Goal: Information Seeking & Learning: Learn about a topic

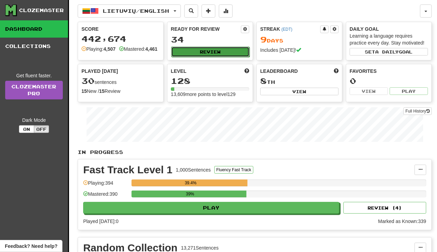
click at [207, 53] on button "Review" at bounding box center [210, 52] width 78 height 10
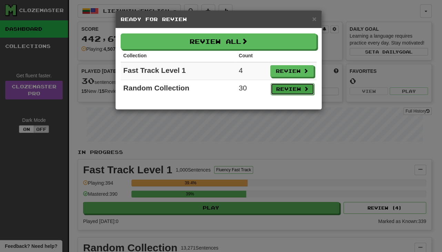
click at [294, 88] on button "Review" at bounding box center [292, 89] width 43 height 12
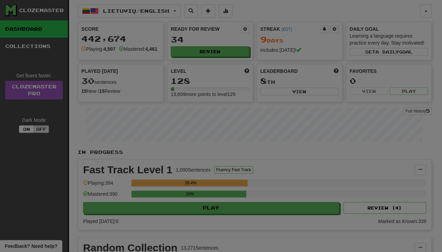
select select "**"
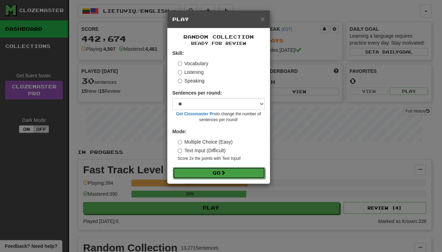
click at [238, 170] on button "Go" at bounding box center [219, 173] width 92 height 12
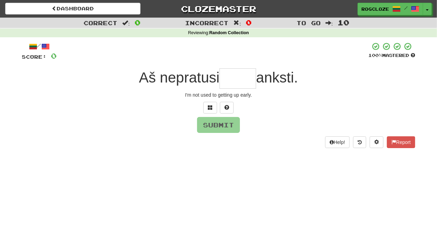
type input "*"
click at [229, 106] on button at bounding box center [227, 108] width 14 height 12
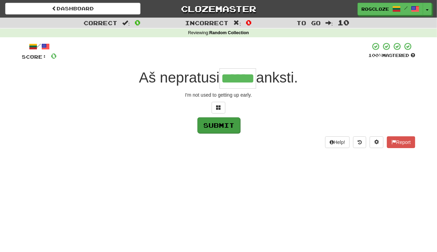
type input "******"
click at [219, 126] on button "Submit" at bounding box center [218, 125] width 43 height 16
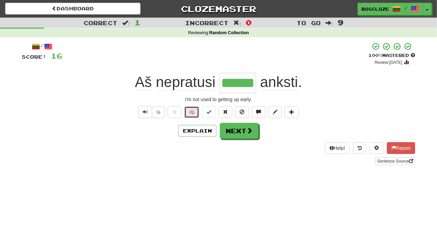
click at [192, 114] on button "🧠" at bounding box center [191, 112] width 15 height 12
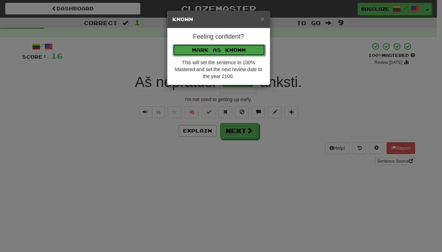
click at [193, 52] on button "Mark as Known" at bounding box center [219, 50] width 92 height 12
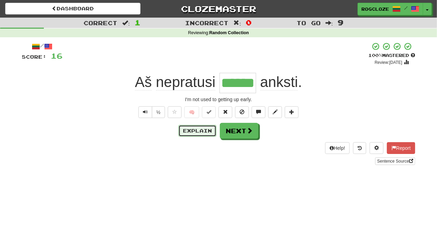
click at [205, 130] on button "Explain" at bounding box center [197, 131] width 38 height 12
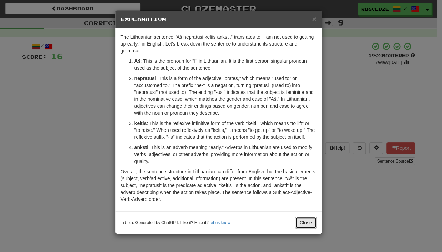
click at [303, 225] on button "Close" at bounding box center [305, 223] width 21 height 12
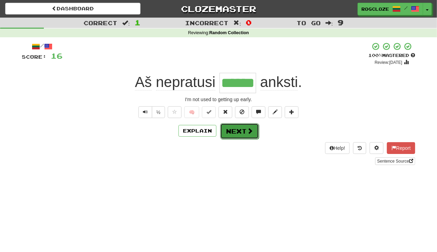
click at [236, 130] on button "Next" at bounding box center [239, 131] width 39 height 16
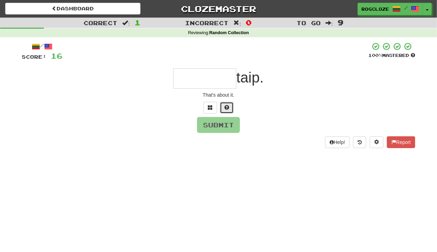
click at [224, 107] on span at bounding box center [226, 107] width 5 height 5
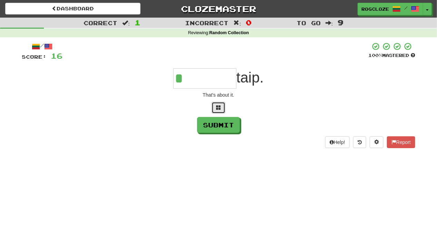
click at [216, 109] on button at bounding box center [218, 108] width 14 height 12
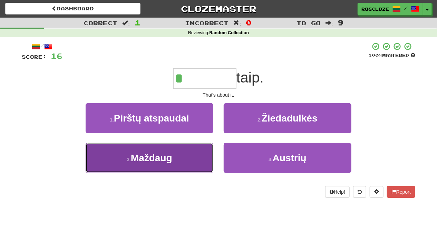
click at [172, 160] on span "Maždaug" at bounding box center [151, 157] width 41 height 11
type input "*******"
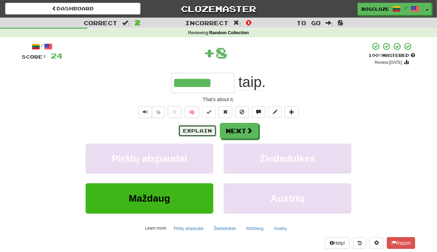
click at [203, 131] on button "Explain" at bounding box center [197, 131] width 38 height 12
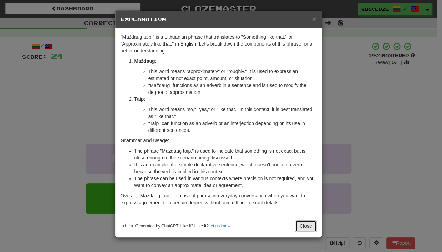
click at [305, 224] on button "Close" at bounding box center [305, 226] width 21 height 12
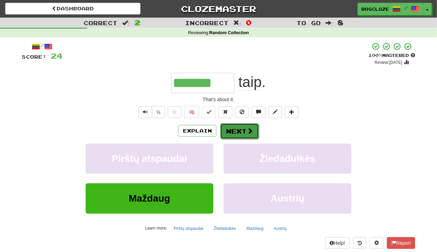
click at [242, 130] on button "Next" at bounding box center [239, 131] width 39 height 16
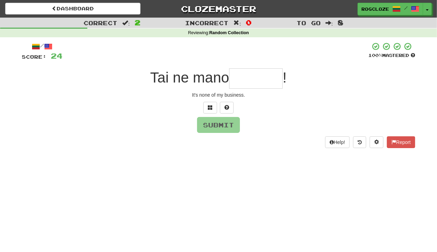
type input "*"
click at [233, 104] on button at bounding box center [227, 108] width 14 height 12
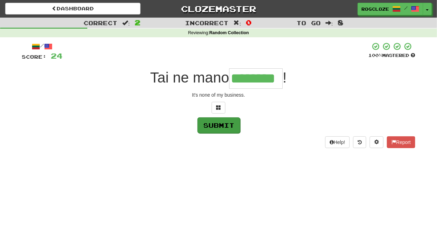
type input "********"
click at [219, 125] on button "Submit" at bounding box center [218, 125] width 43 height 16
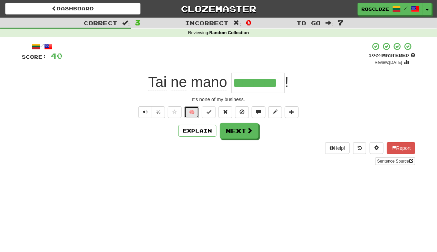
click at [193, 113] on button "🧠" at bounding box center [191, 112] width 15 height 12
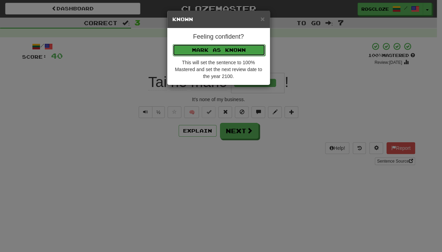
click at [255, 51] on button "Mark as Known" at bounding box center [219, 50] width 92 height 12
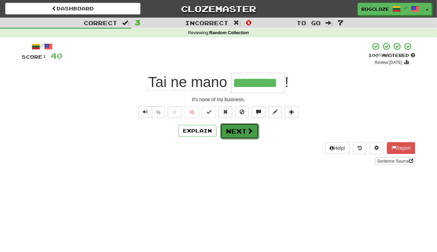
click at [235, 132] on button "Next" at bounding box center [239, 131] width 39 height 16
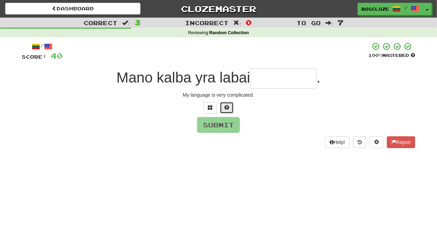
click at [226, 106] on span at bounding box center [226, 107] width 5 height 5
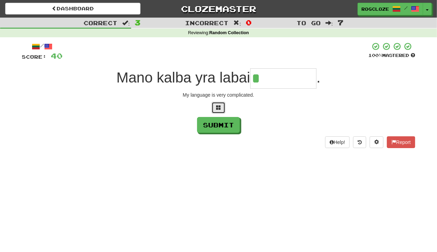
click at [223, 108] on button at bounding box center [218, 108] width 14 height 12
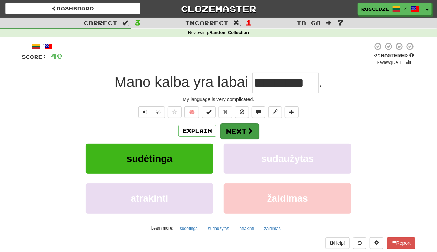
type input "*********"
click at [243, 127] on button "Next" at bounding box center [239, 131] width 39 height 16
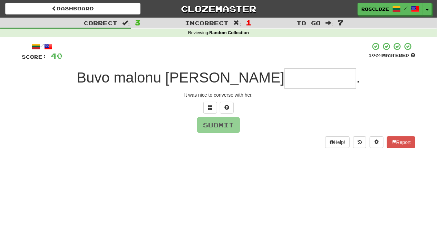
type input "*"
click at [228, 109] on span at bounding box center [226, 107] width 5 height 5
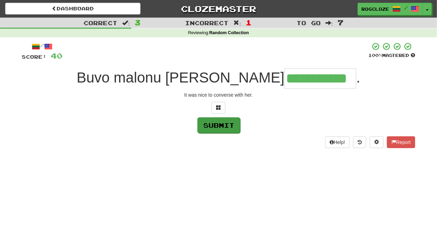
type input "**********"
click at [225, 123] on button "Submit" at bounding box center [218, 125] width 43 height 16
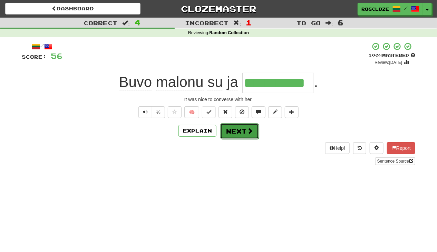
click at [247, 129] on span at bounding box center [250, 131] width 6 height 6
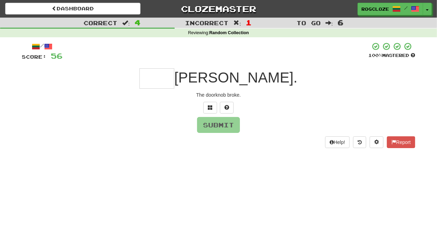
type input "*"
click at [218, 124] on button "Submit" at bounding box center [218, 125] width 43 height 16
type input "****"
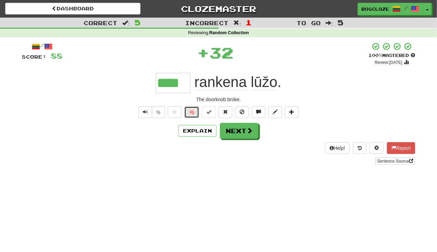
click at [189, 111] on button "🧠" at bounding box center [191, 112] width 15 height 12
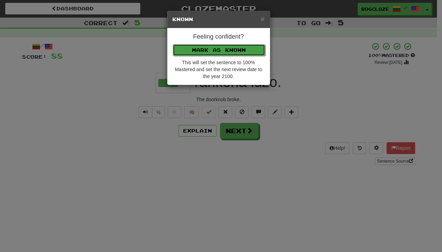
click at [201, 46] on button "Mark as Known" at bounding box center [219, 50] width 92 height 12
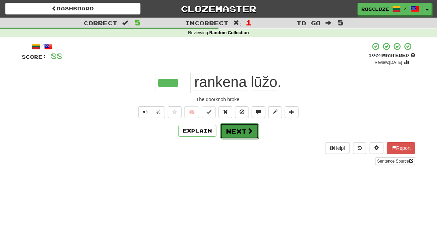
click at [227, 128] on button "Next" at bounding box center [239, 131] width 39 height 16
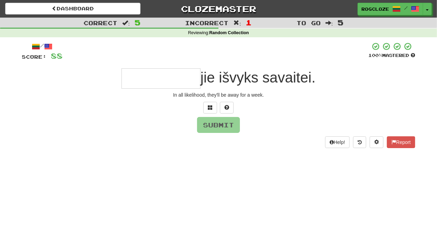
type input "*"
click at [221, 109] on button at bounding box center [227, 108] width 14 height 12
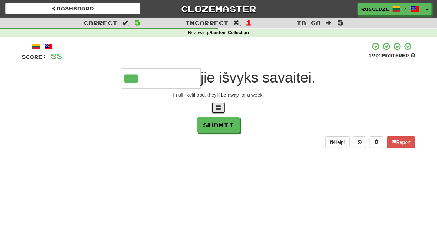
click at [217, 105] on span at bounding box center [218, 107] width 5 height 5
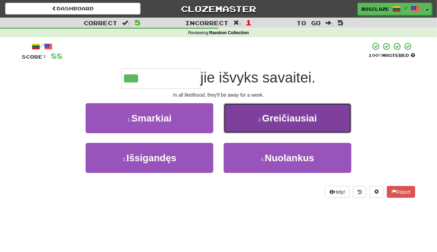
click at [258, 113] on button "2 . Greičiausiai" at bounding box center [287, 118] width 128 height 30
type input "**********"
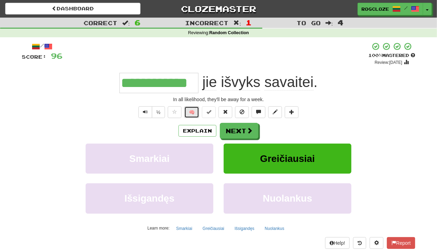
click at [187, 110] on button "🧠" at bounding box center [191, 112] width 15 height 12
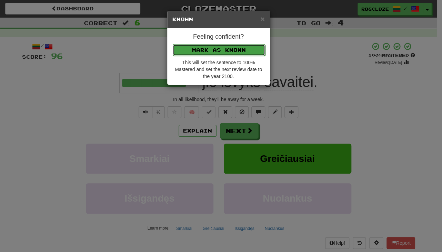
click at [241, 50] on button "Mark as Known" at bounding box center [219, 50] width 92 height 12
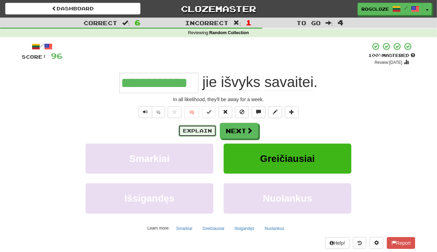
click at [187, 128] on button "Explain" at bounding box center [197, 131] width 38 height 12
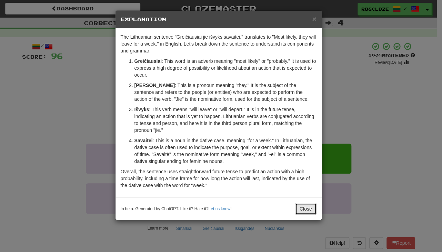
click at [304, 209] on button "Close" at bounding box center [305, 209] width 21 height 12
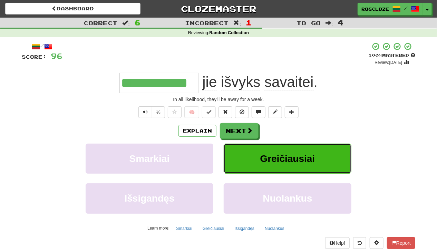
click at [282, 157] on span "Greičiausiai" at bounding box center [287, 158] width 55 height 11
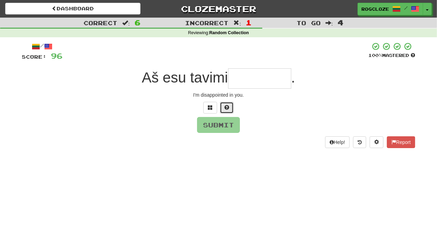
click at [226, 108] on span at bounding box center [226, 107] width 5 height 5
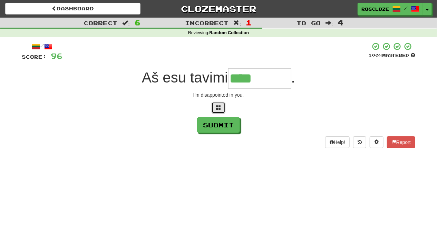
click at [220, 109] on span at bounding box center [218, 107] width 5 height 5
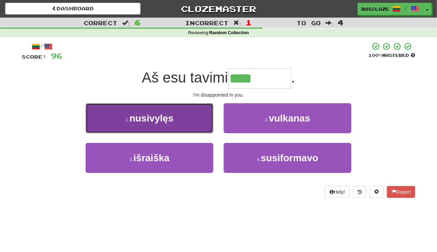
click at [156, 118] on span "nusivylęs" at bounding box center [151, 118] width 44 height 11
type input "*********"
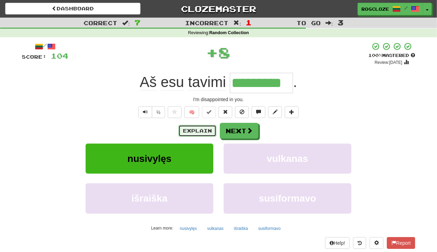
click at [203, 131] on button "Explain" at bounding box center [197, 131] width 38 height 12
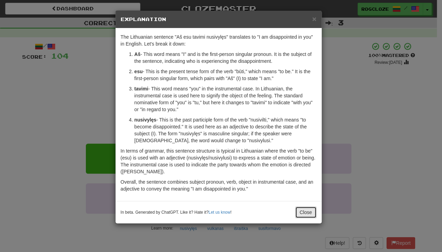
click at [306, 210] on button "Close" at bounding box center [305, 212] width 21 height 12
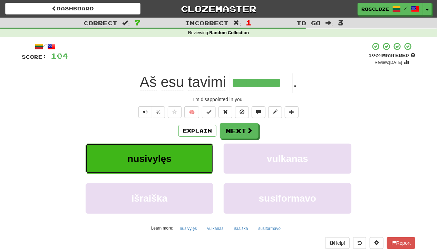
click at [138, 160] on span "nusivylęs" at bounding box center [149, 158] width 44 height 11
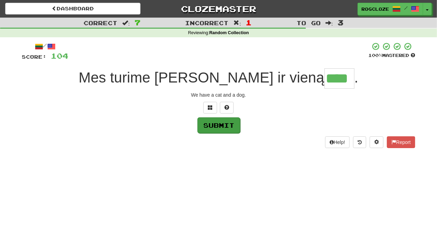
type input "****"
click at [214, 127] on button "Submit" at bounding box center [218, 125] width 43 height 16
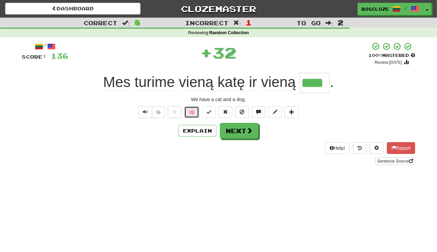
click at [192, 112] on button "🧠" at bounding box center [191, 112] width 15 height 12
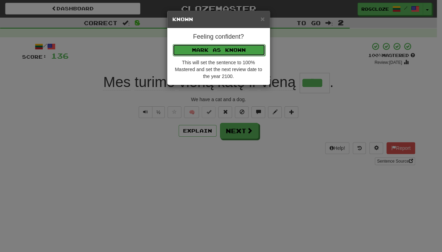
click at [229, 47] on button "Mark as Known" at bounding box center [219, 50] width 92 height 12
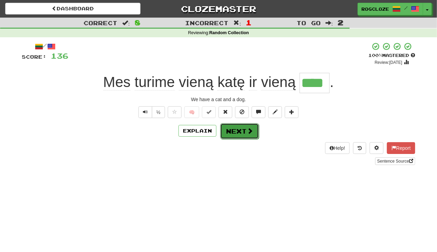
click at [226, 126] on button "Next" at bounding box center [239, 131] width 39 height 16
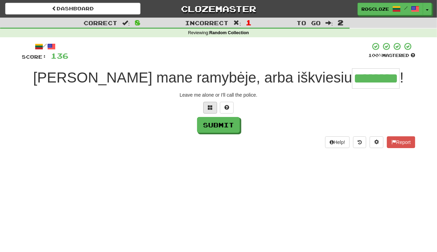
type input "********"
click at [214, 108] on button at bounding box center [210, 108] width 14 height 12
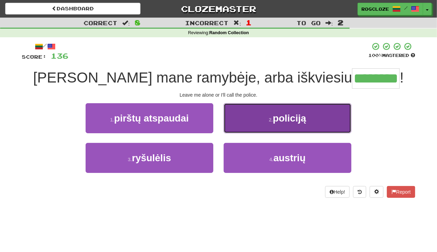
click at [271, 120] on small "2 ." at bounding box center [271, 120] width 4 height 6
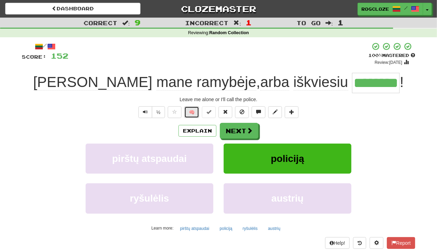
click at [189, 109] on button "🧠" at bounding box center [191, 112] width 15 height 12
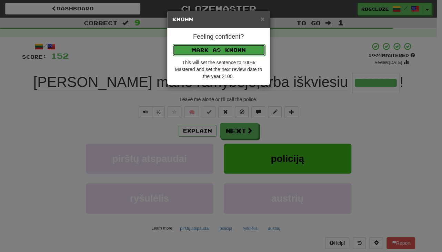
click at [208, 47] on button "Mark as Known" at bounding box center [219, 50] width 92 height 12
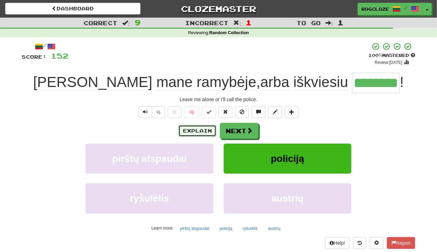
click at [193, 132] on button "Explain" at bounding box center [197, 131] width 38 height 12
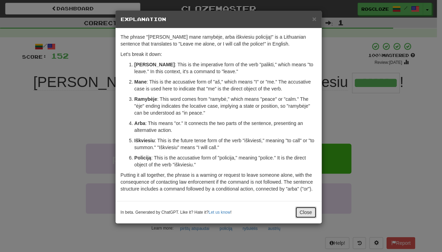
click at [305, 217] on button "Close" at bounding box center [305, 212] width 21 height 12
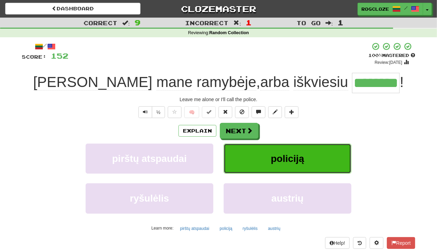
click at [269, 158] on button "policiją" at bounding box center [287, 158] width 128 height 30
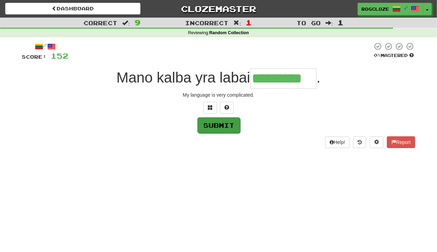
type input "*********"
click at [224, 128] on button "Submit" at bounding box center [218, 125] width 43 height 16
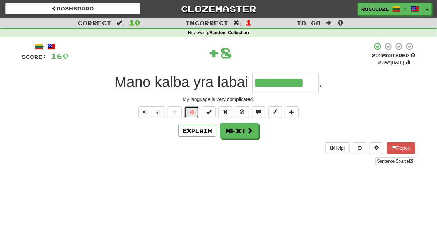
click at [189, 109] on button "🧠" at bounding box center [191, 112] width 15 height 12
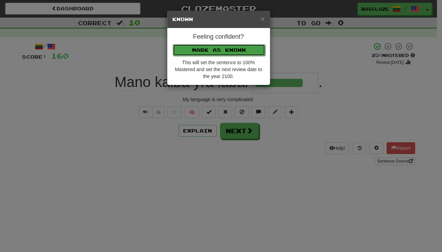
click at [210, 48] on button "Mark as Known" at bounding box center [219, 50] width 92 height 12
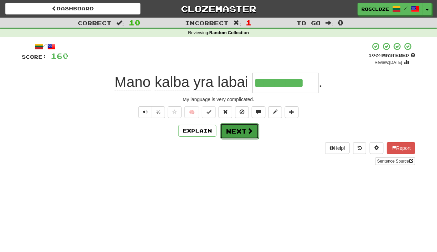
click at [230, 133] on button "Next" at bounding box center [239, 131] width 39 height 16
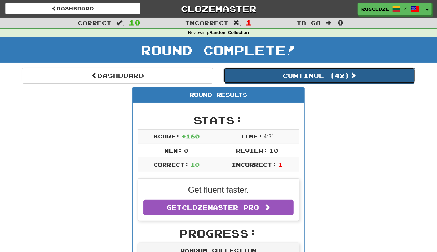
click at [272, 72] on button "Continue ( 42 )" at bounding box center [318, 76] width 191 height 16
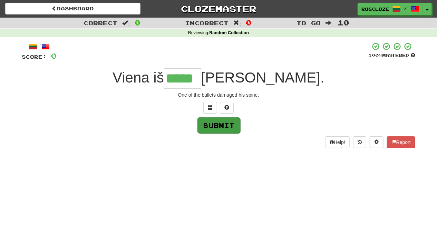
type input "*****"
click at [210, 130] on button "Submit" at bounding box center [218, 125] width 43 height 16
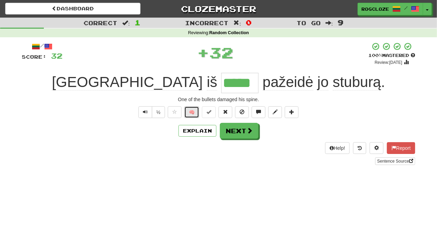
click at [190, 112] on button "🧠" at bounding box center [191, 112] width 15 height 12
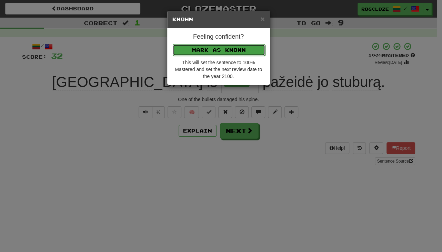
click at [199, 45] on button "Mark as Known" at bounding box center [219, 50] width 92 height 12
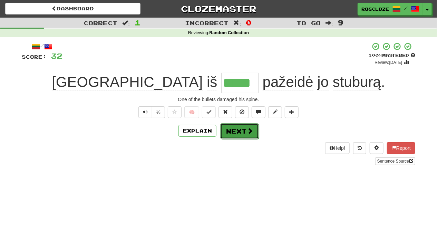
click at [247, 132] on span at bounding box center [250, 131] width 6 height 6
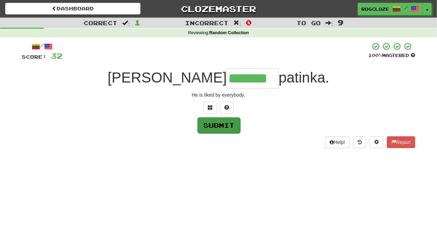
type input "*******"
click at [231, 128] on button "Submit" at bounding box center [218, 125] width 43 height 16
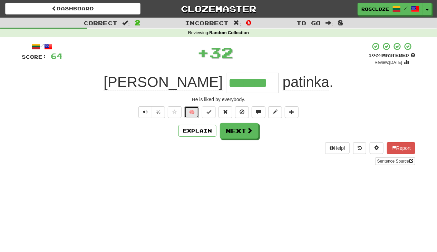
click at [192, 109] on button "🧠" at bounding box center [191, 112] width 15 height 12
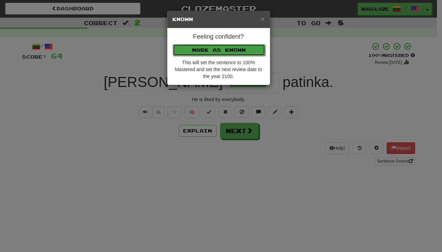
click at [199, 47] on button "Mark as Known" at bounding box center [219, 50] width 92 height 12
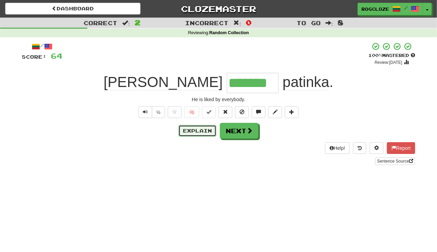
click at [207, 131] on button "Explain" at bounding box center [197, 131] width 38 height 12
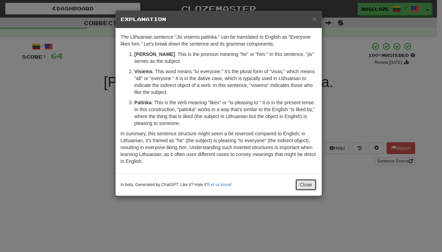
click at [308, 181] on button "Close" at bounding box center [305, 185] width 21 height 12
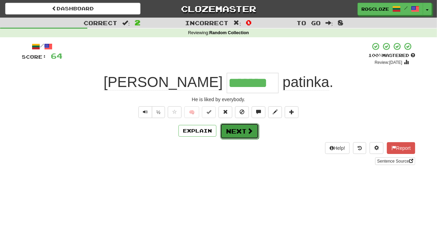
click at [235, 129] on button "Next" at bounding box center [239, 131] width 39 height 16
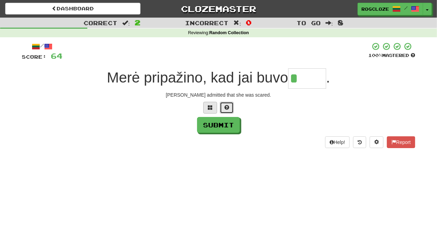
drag, startPoint x: 223, startPoint y: 106, endPoint x: 224, endPoint y: 110, distance: 4.5
click at [224, 109] on button at bounding box center [227, 108] width 14 height 12
type input "*****"
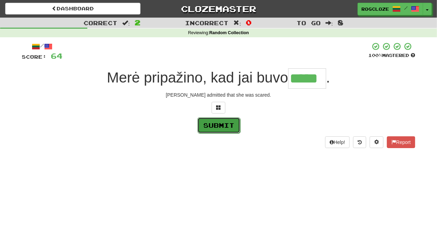
click at [218, 127] on button "Submit" at bounding box center [218, 125] width 43 height 16
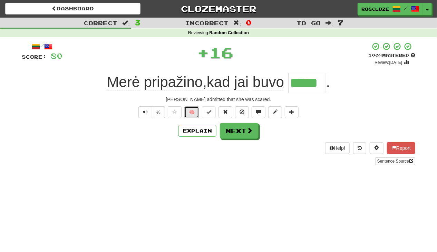
click at [186, 112] on button "🧠" at bounding box center [191, 112] width 15 height 12
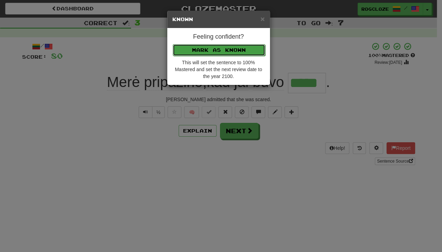
click at [186, 52] on button "Mark as Known" at bounding box center [219, 50] width 92 height 12
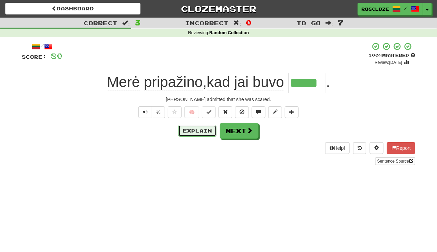
click at [196, 129] on button "Explain" at bounding box center [197, 131] width 38 height 12
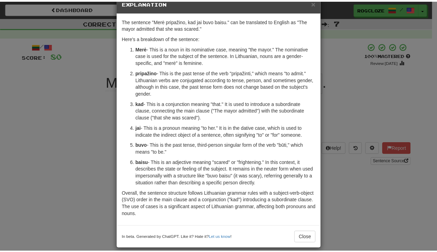
scroll to position [23, 0]
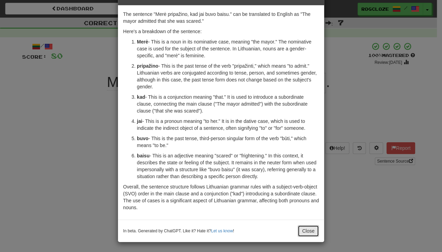
click at [308, 228] on button "Close" at bounding box center [308, 231] width 21 height 12
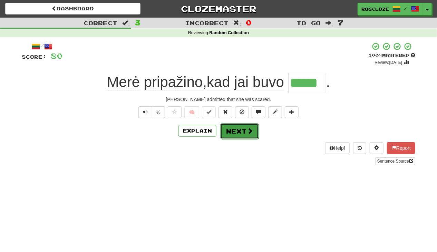
click at [240, 132] on button "Next" at bounding box center [239, 131] width 39 height 16
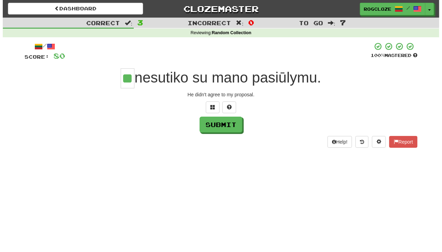
scroll to position [0, 0]
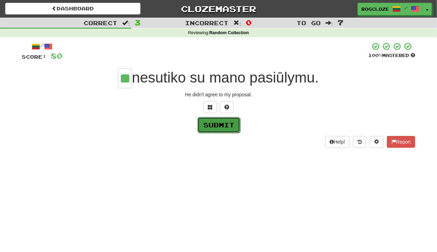
click at [223, 124] on button "Submit" at bounding box center [218, 125] width 43 height 16
type input "**"
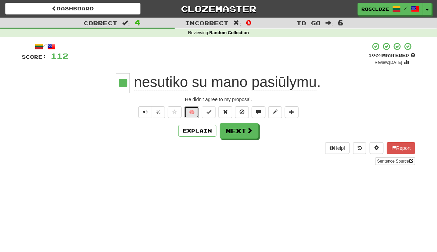
click at [190, 112] on button "🧠" at bounding box center [191, 112] width 15 height 12
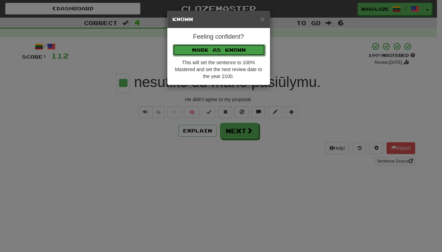
click at [188, 47] on button "Mark as Known" at bounding box center [219, 50] width 92 height 12
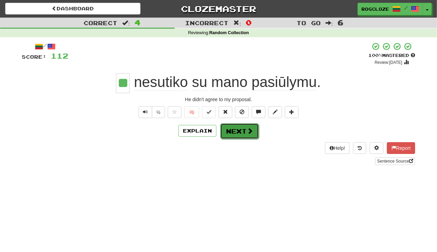
click at [230, 127] on button "Next" at bounding box center [239, 131] width 39 height 16
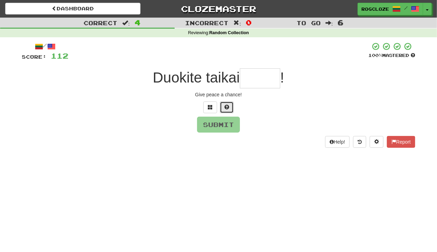
click at [226, 104] on span at bounding box center [226, 106] width 5 height 5
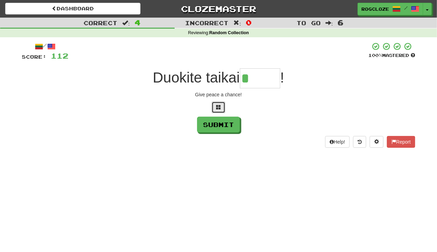
click at [222, 104] on button at bounding box center [218, 107] width 14 height 12
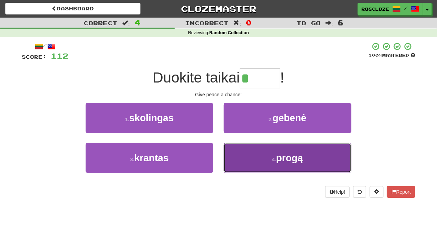
click at [263, 160] on button "4 . progą" at bounding box center [287, 158] width 128 height 30
type input "*****"
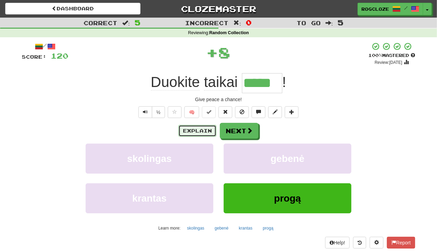
click at [207, 127] on button "Explain" at bounding box center [197, 131] width 38 height 12
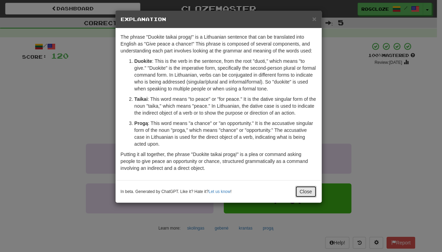
click at [303, 189] on button "Close" at bounding box center [305, 192] width 21 height 12
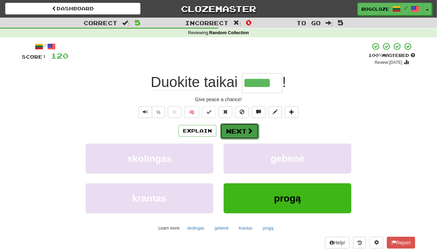
click at [247, 129] on span at bounding box center [250, 131] width 6 height 6
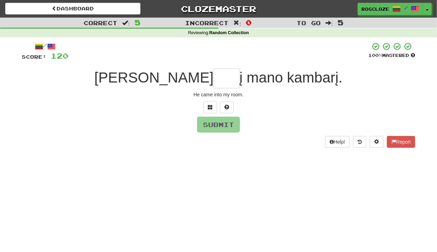
type input "*"
click at [225, 108] on span at bounding box center [226, 106] width 5 height 5
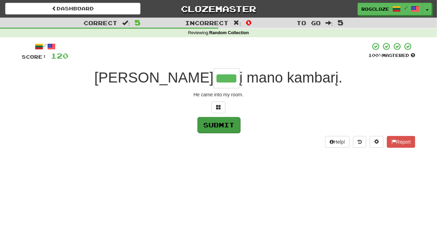
type input "****"
click at [212, 123] on button "Submit" at bounding box center [218, 125] width 43 height 16
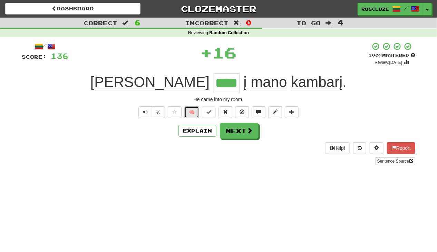
click at [191, 114] on button "🧠" at bounding box center [191, 112] width 15 height 12
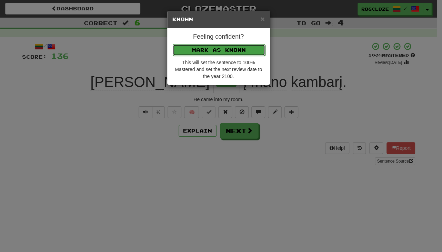
drag, startPoint x: 213, startPoint y: 44, endPoint x: 214, endPoint y: 51, distance: 7.0
click at [213, 47] on button "Mark as Known" at bounding box center [219, 50] width 92 height 12
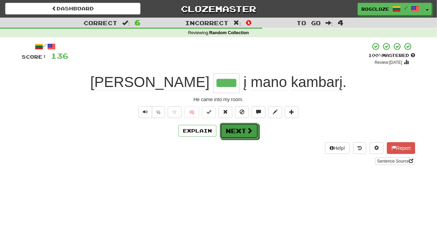
drag, startPoint x: 231, startPoint y: 133, endPoint x: 234, endPoint y: 133, distance: 3.5
click at [233, 133] on button "Next" at bounding box center [239, 131] width 39 height 16
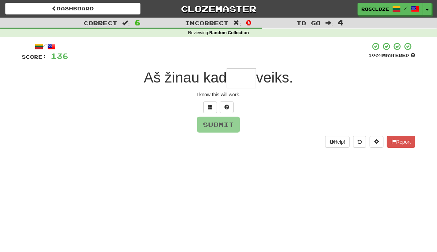
type input "*"
click at [221, 108] on button at bounding box center [227, 107] width 14 height 12
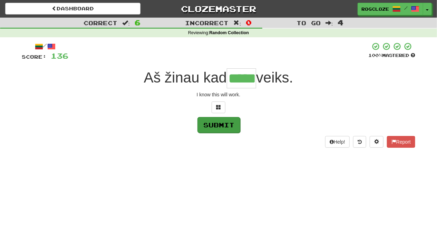
type input "*****"
click at [214, 124] on button "Submit" at bounding box center [218, 125] width 43 height 16
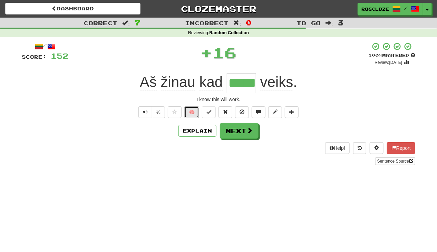
click at [193, 113] on button "🧠" at bounding box center [191, 112] width 15 height 12
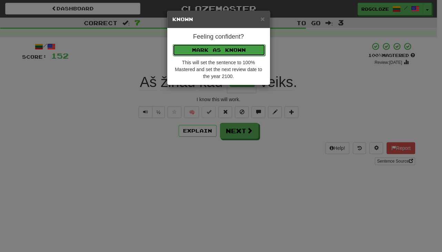
click at [202, 51] on button "Mark as Known" at bounding box center [219, 50] width 92 height 12
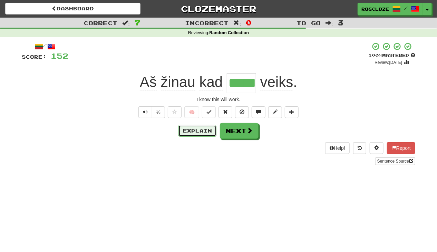
click at [205, 129] on button "Explain" at bounding box center [197, 131] width 38 height 12
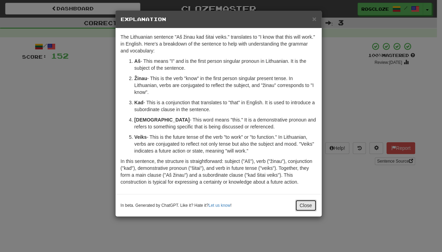
click at [305, 205] on button "Close" at bounding box center [305, 205] width 21 height 12
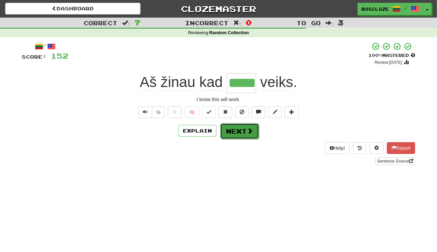
click at [240, 127] on button "Next" at bounding box center [239, 131] width 39 height 16
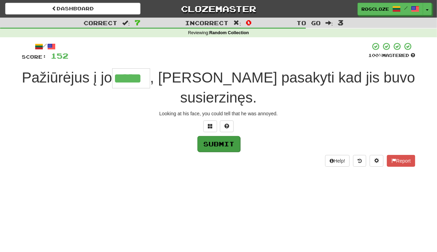
type input "*****"
click at [230, 141] on button "Submit" at bounding box center [218, 144] width 43 height 16
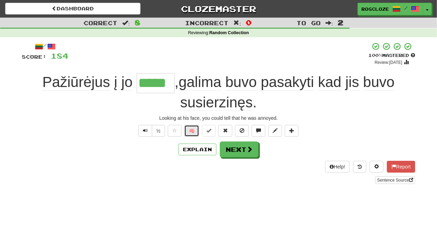
click at [189, 132] on button "🧠" at bounding box center [191, 131] width 15 height 12
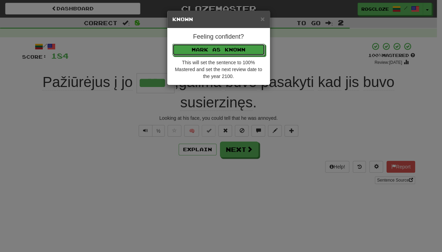
drag, startPoint x: 177, startPoint y: 51, endPoint x: 189, endPoint y: 80, distance: 32.1
click at [177, 51] on button "Mark as Known" at bounding box center [218, 50] width 92 height 12
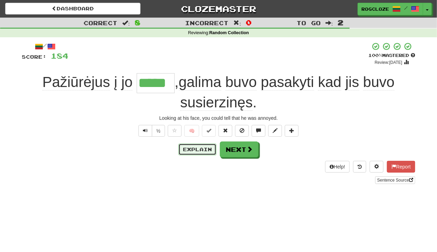
click at [202, 151] on button "Explain" at bounding box center [197, 149] width 38 height 12
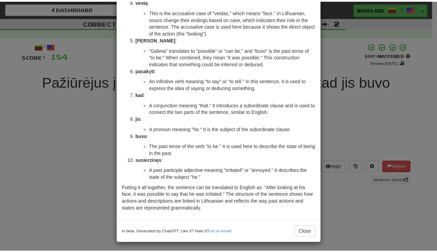
scroll to position [161, 0]
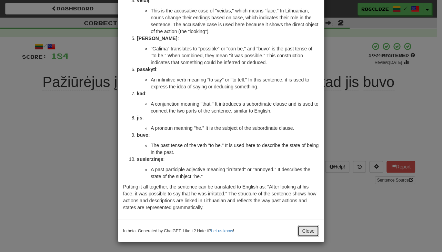
click at [315, 235] on button "Close" at bounding box center [308, 231] width 21 height 12
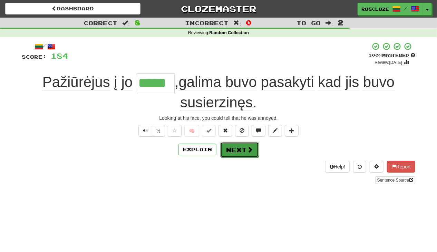
click at [239, 149] on button "Next" at bounding box center [239, 150] width 39 height 16
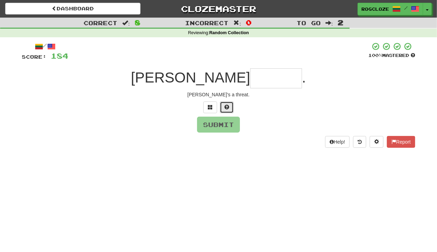
click at [221, 108] on button at bounding box center [227, 107] width 14 height 12
click at [221, 108] on button at bounding box center [218, 107] width 14 height 12
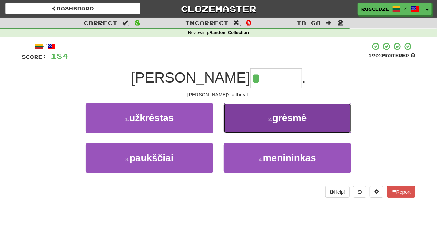
click at [284, 129] on button "2 . [GEOGRAPHIC_DATA]" at bounding box center [287, 118] width 128 height 30
type input "******"
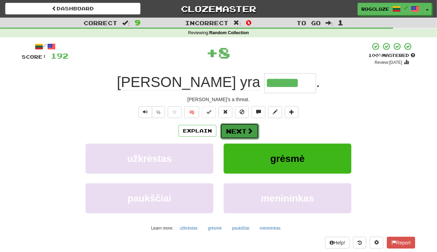
click at [242, 130] on button "Next" at bounding box center [239, 131] width 39 height 16
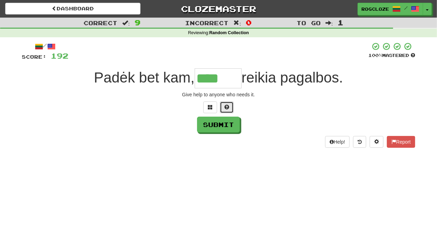
click at [224, 104] on button at bounding box center [227, 107] width 14 height 12
click at [222, 109] on button at bounding box center [218, 107] width 14 height 12
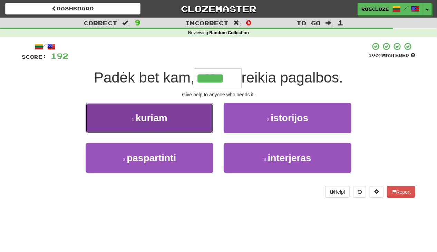
click at [178, 120] on button "1 . kuriam" at bounding box center [150, 118] width 128 height 30
type input "******"
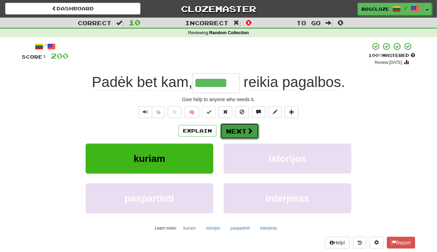
click at [242, 126] on button "Next" at bounding box center [239, 131] width 39 height 16
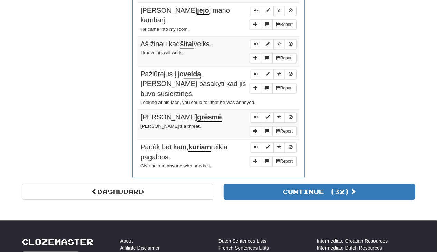
scroll to position [595, 0]
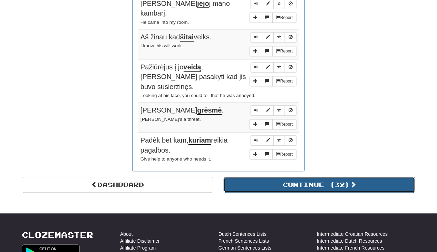
click at [274, 177] on button "Continue ( 32 )" at bounding box center [318, 185] width 191 height 16
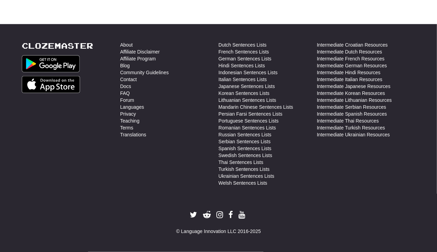
scroll to position [0, 0]
